Goal: Check status

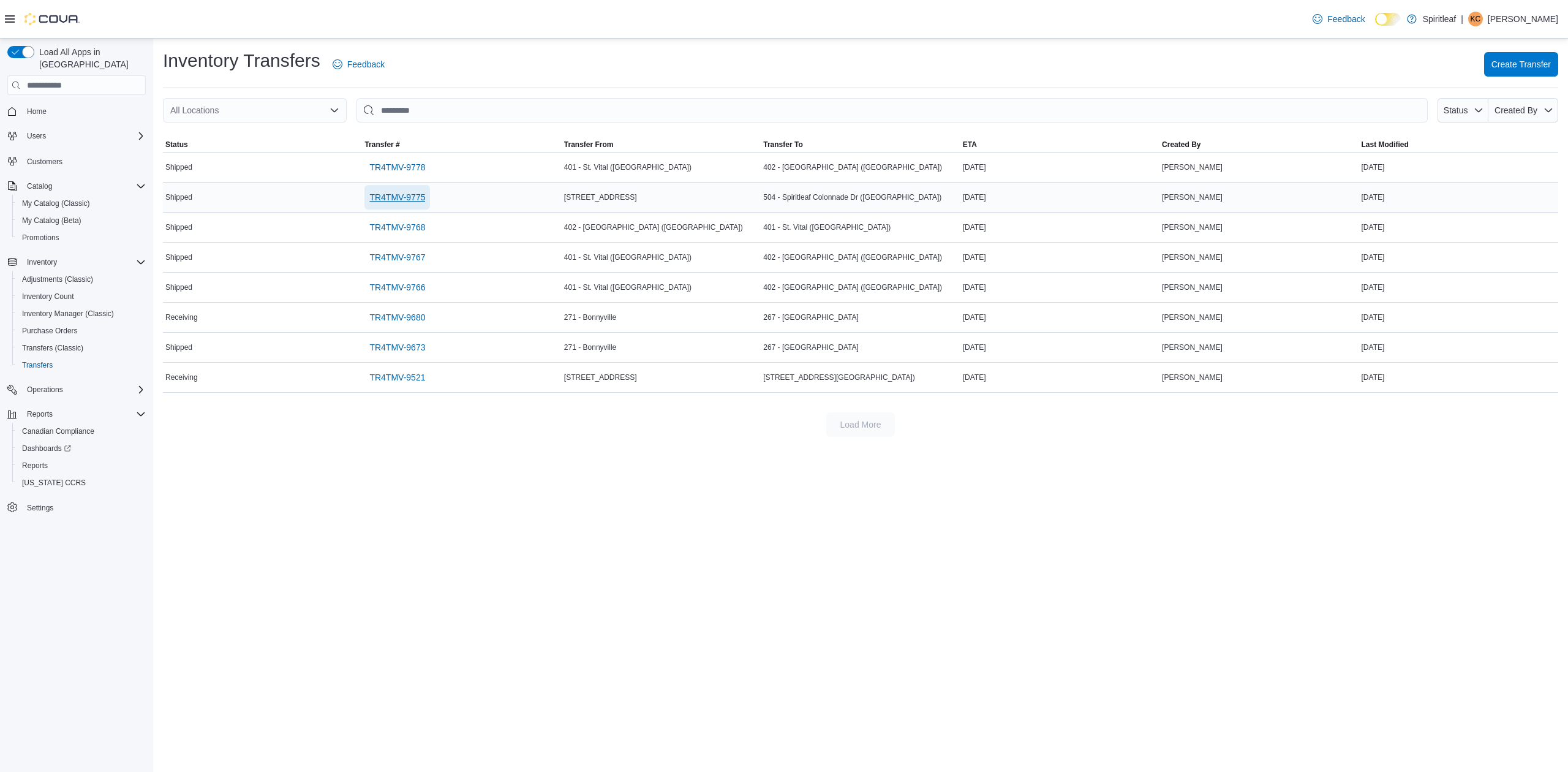
click at [372, 197] on span "TR4TMV-9775" at bounding box center [397, 197] width 55 height 12
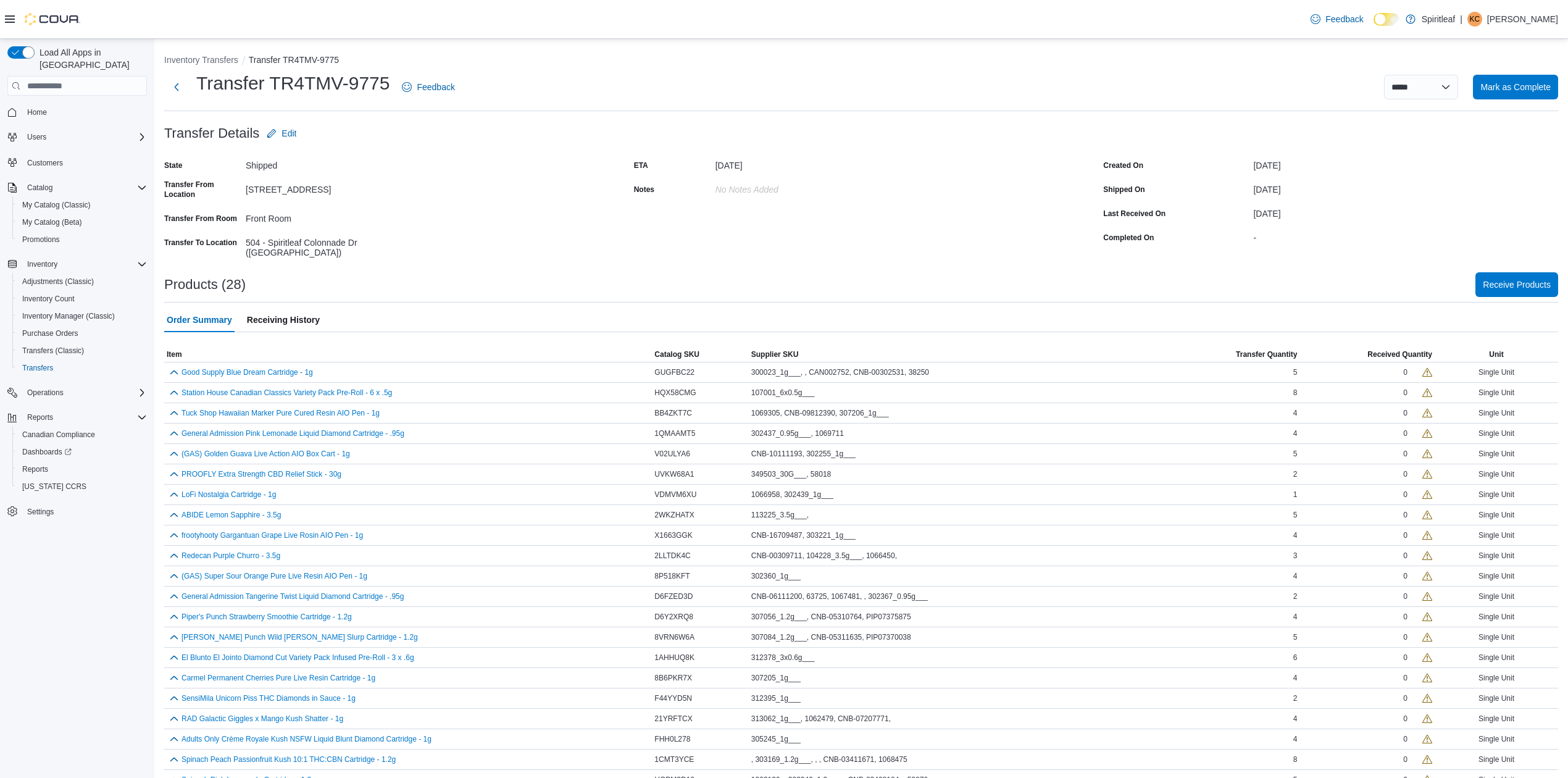
scroll to position [165, 0]
